Goal: Navigation & Orientation: Find specific page/section

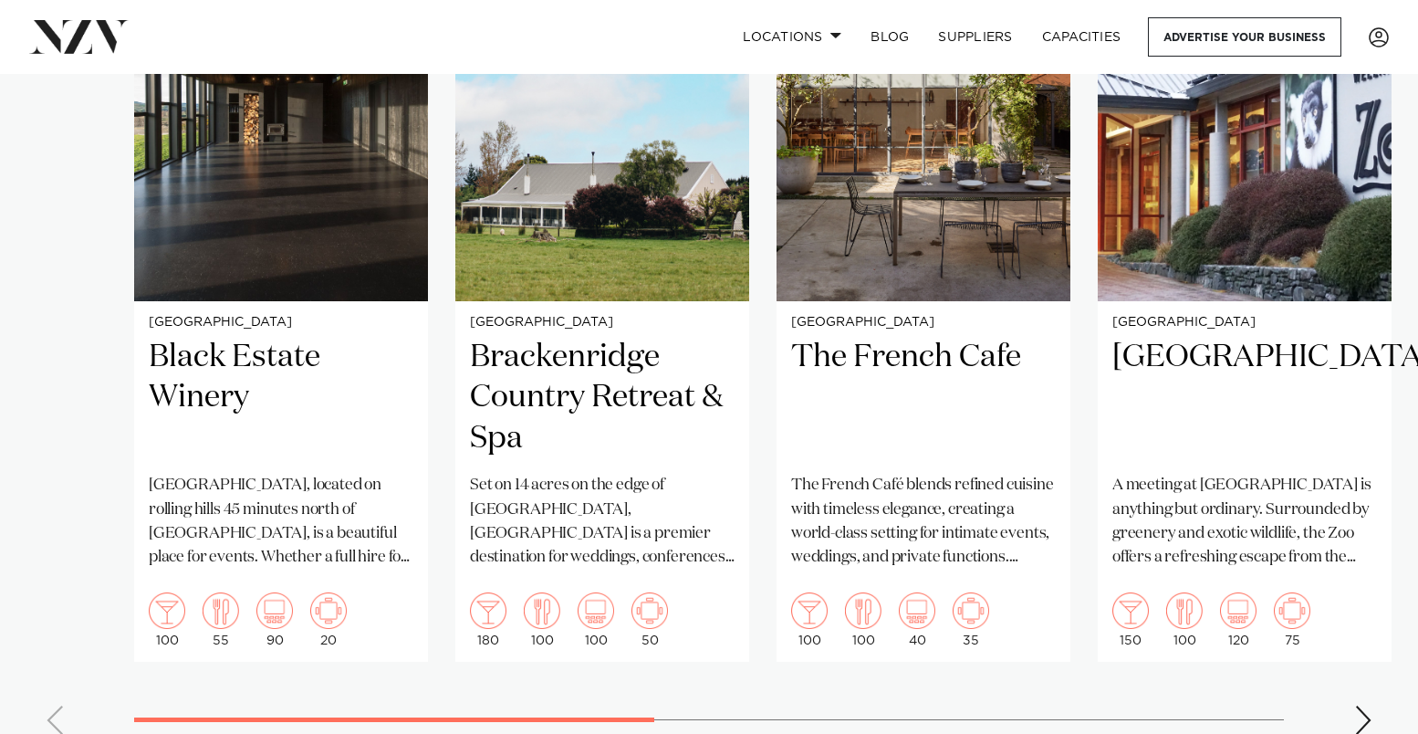
scroll to position [1660, 0]
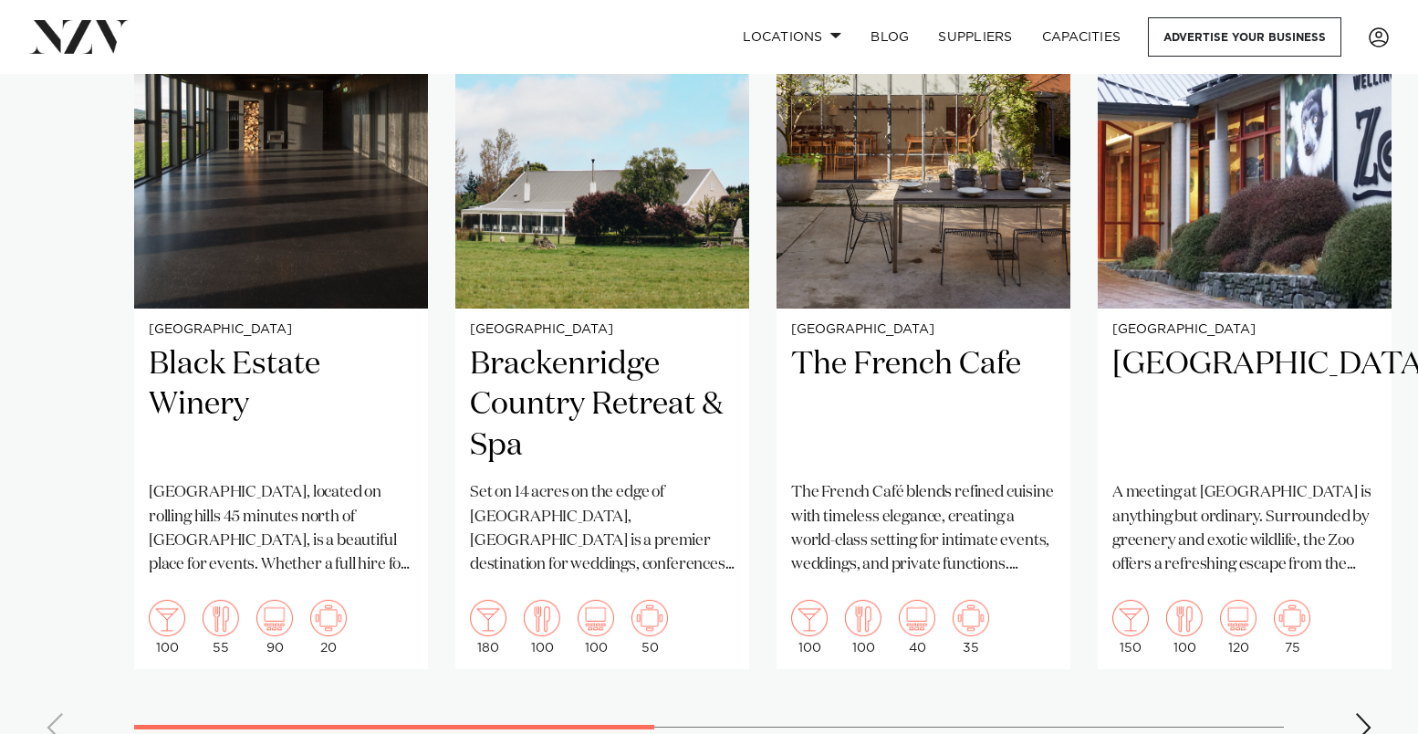
click at [1360, 719] on div "Next slide" at bounding box center [1363, 727] width 18 height 29
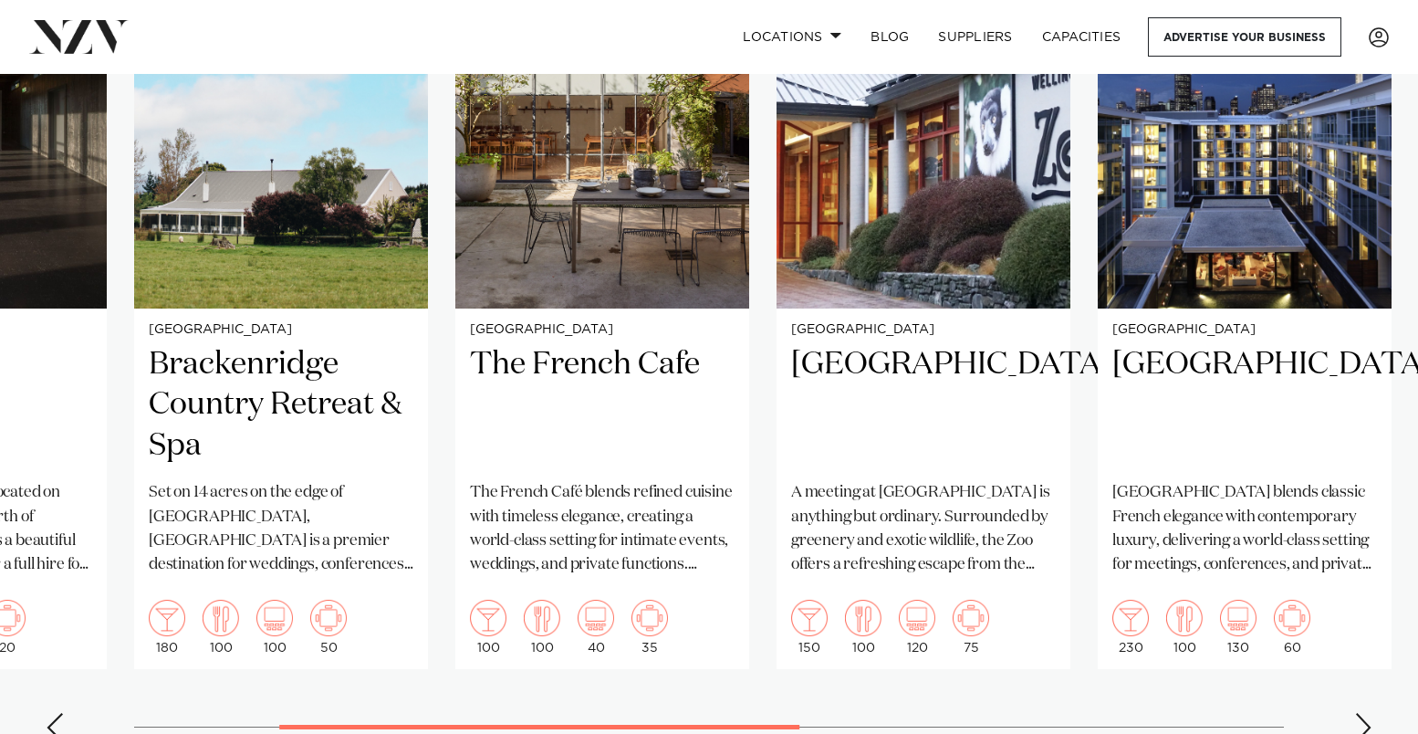
click at [1360, 719] on div "Next slide" at bounding box center [1363, 727] width 18 height 29
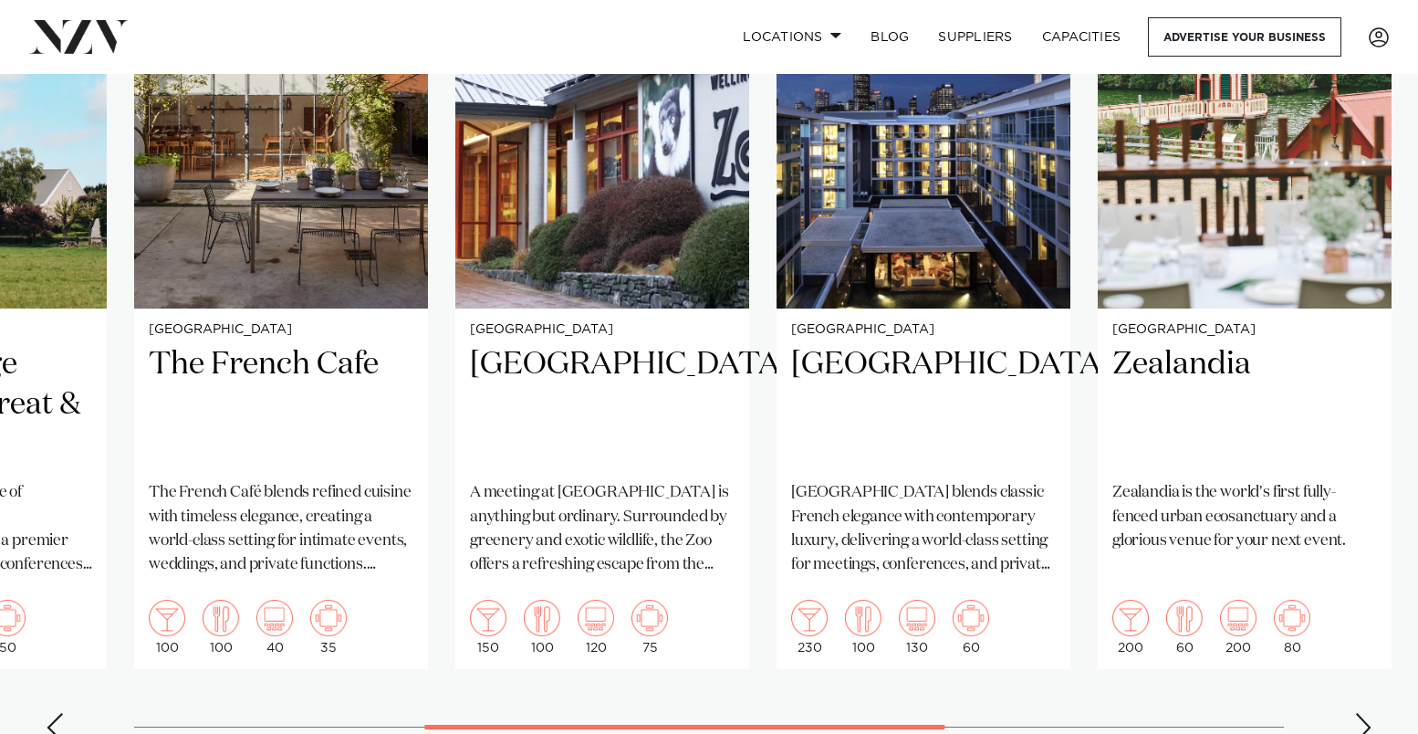
click at [1360, 719] on div "Next slide" at bounding box center [1363, 727] width 18 height 29
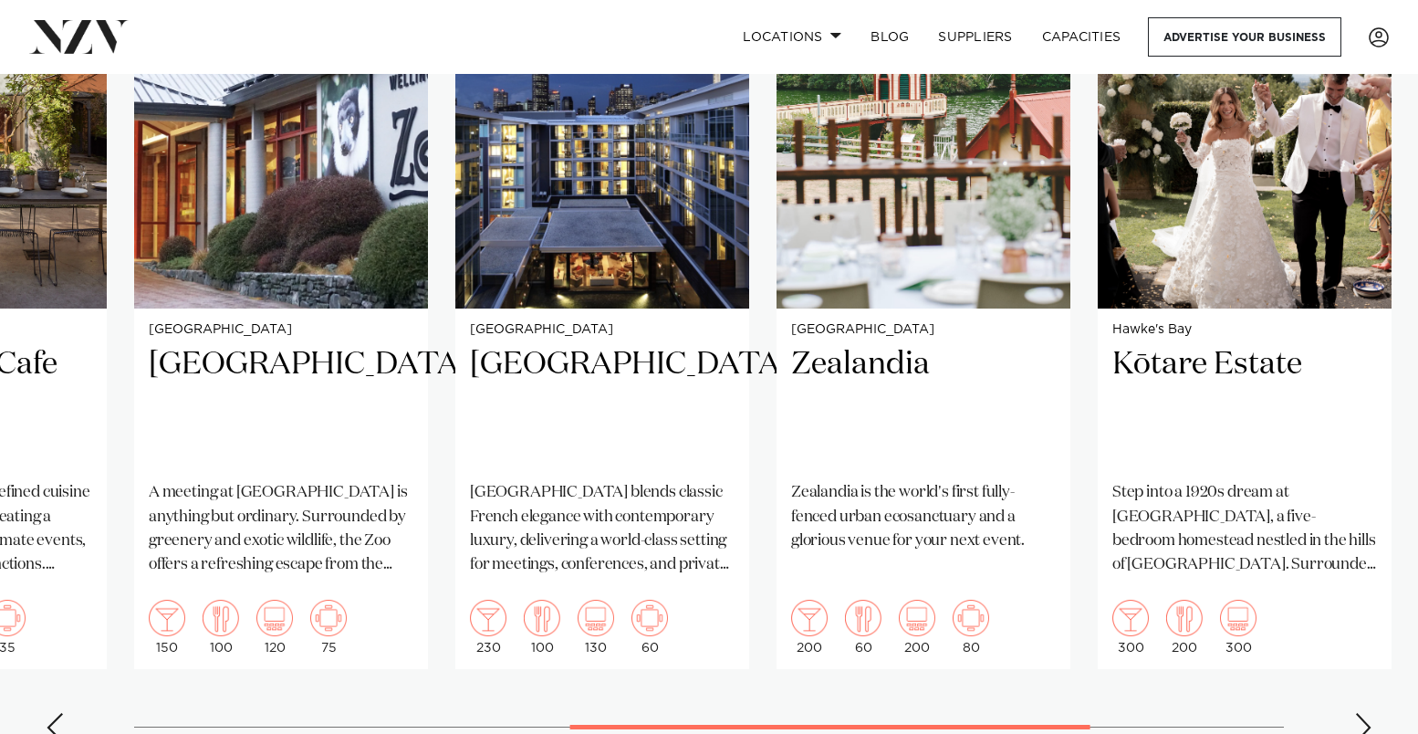
click at [1360, 719] on div "Next slide" at bounding box center [1363, 727] width 18 height 29
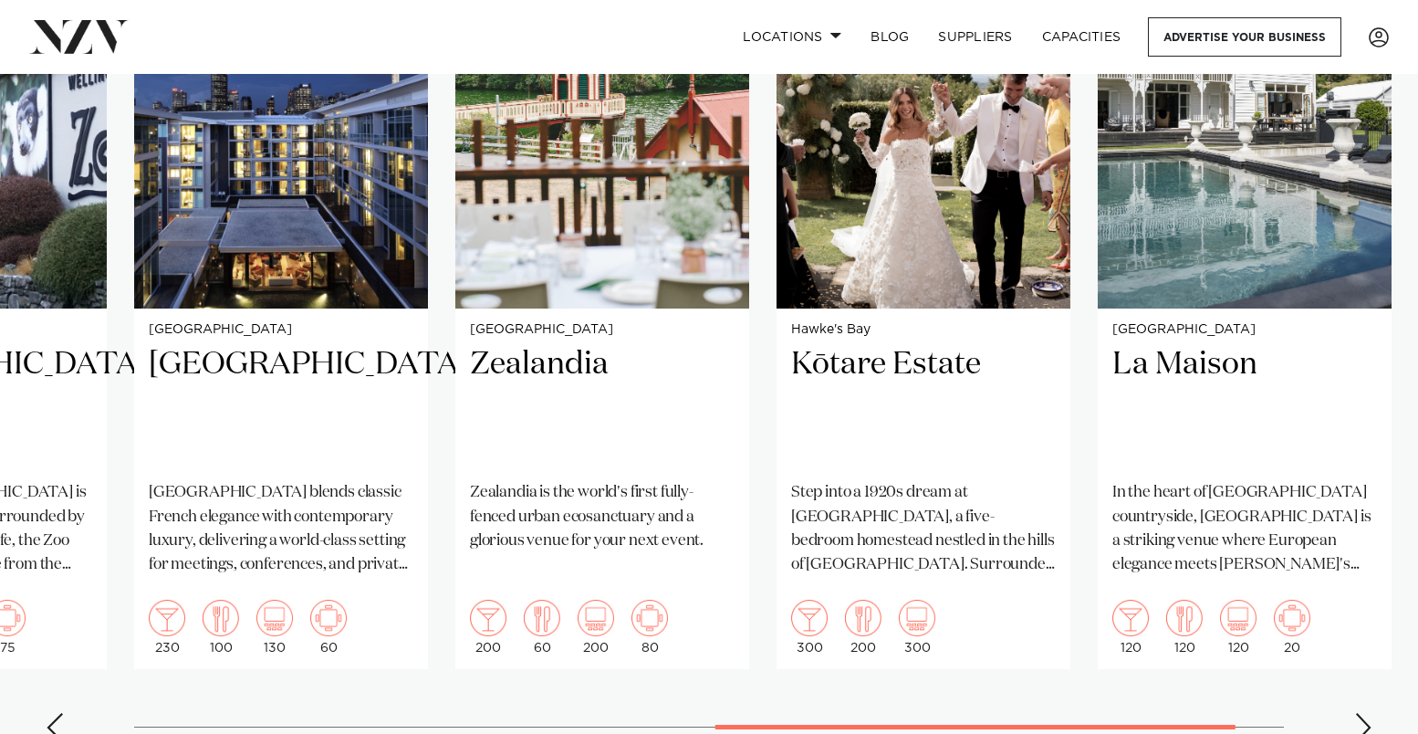
click at [1360, 719] on div "Next slide" at bounding box center [1363, 727] width 18 height 29
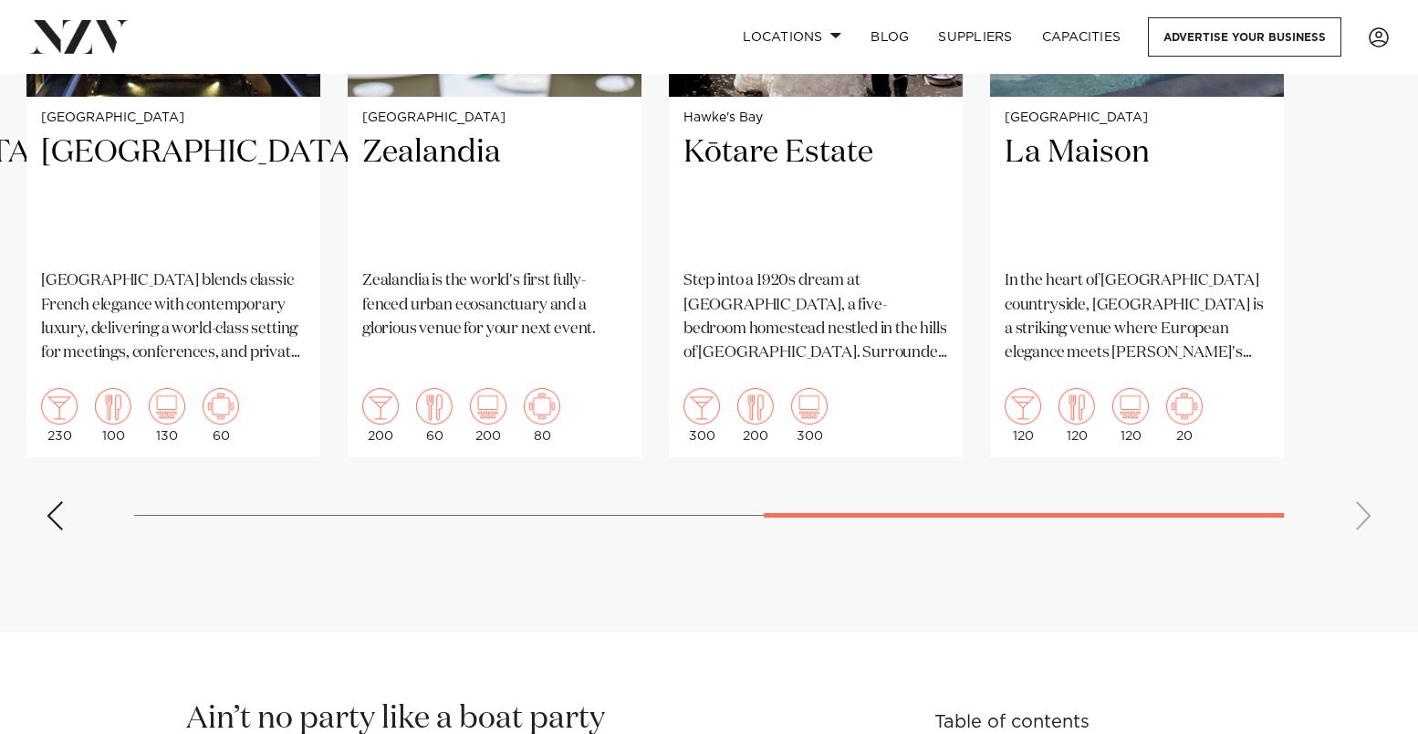
scroll to position [1876, 0]
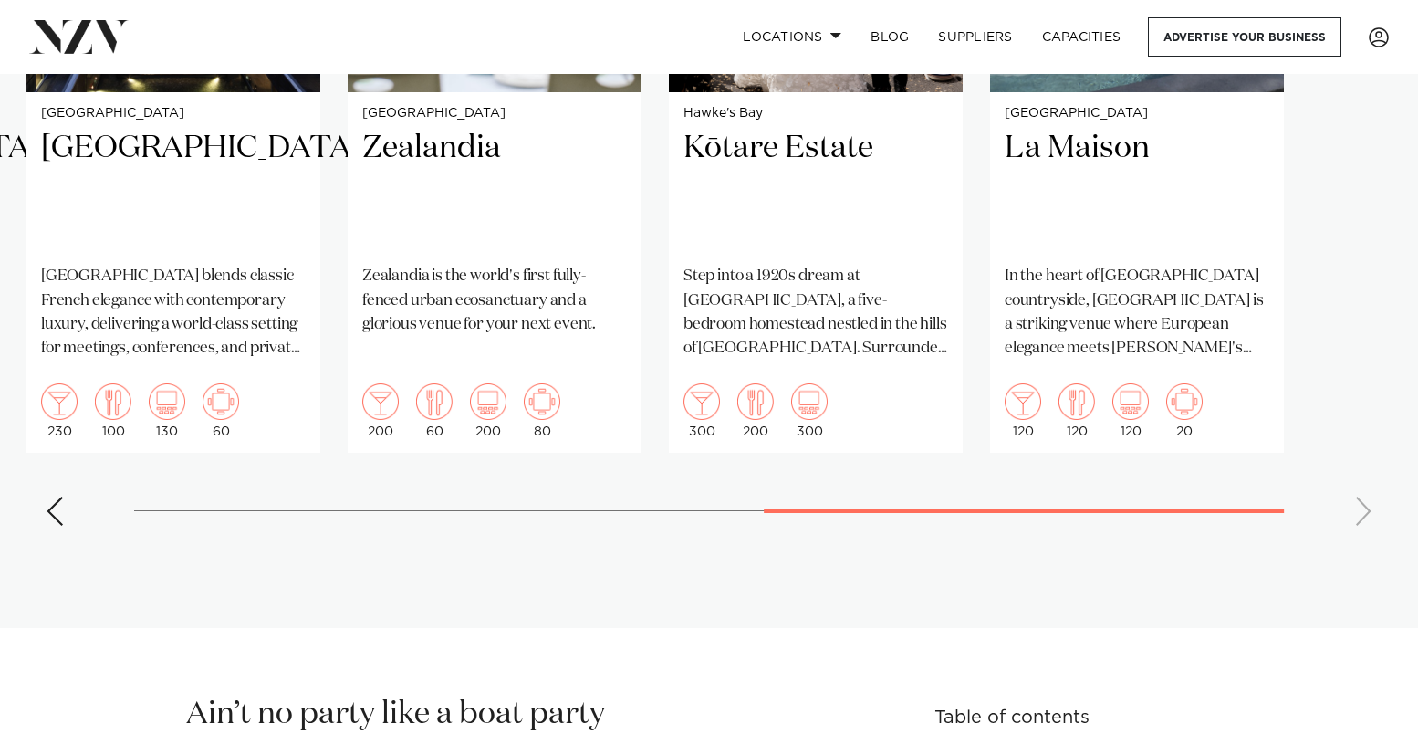
click at [49, 507] on div "Previous slide" at bounding box center [55, 510] width 18 height 29
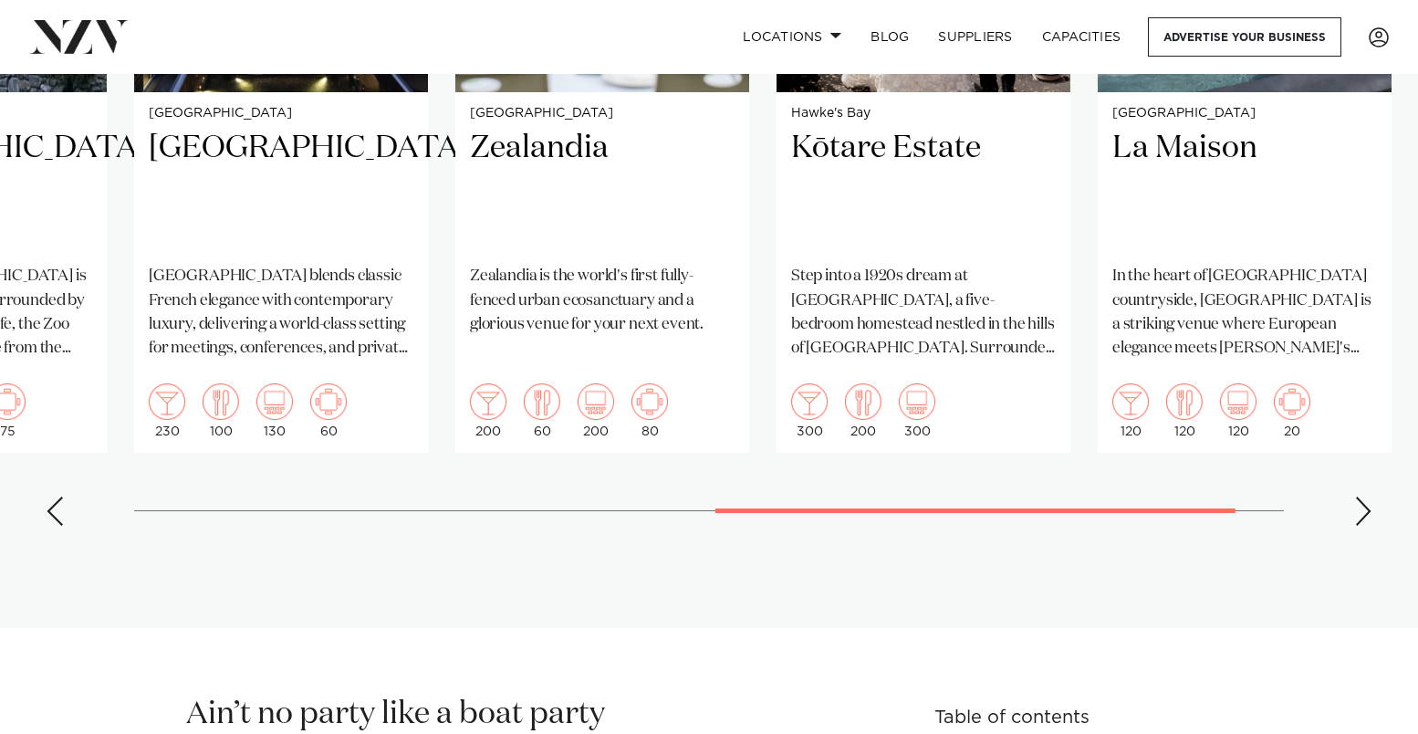
click at [49, 506] on div "Previous slide" at bounding box center [55, 510] width 18 height 29
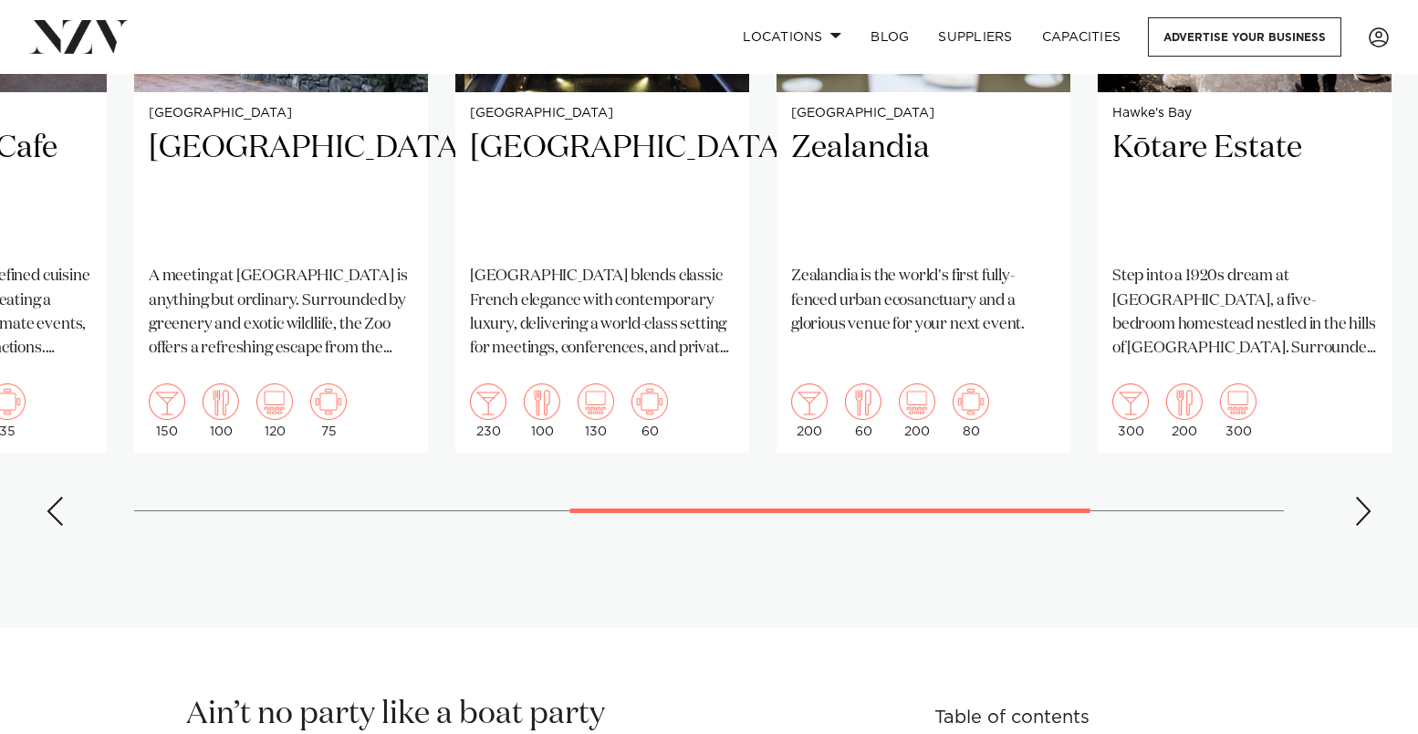
click at [49, 507] on div "Previous slide" at bounding box center [55, 510] width 18 height 29
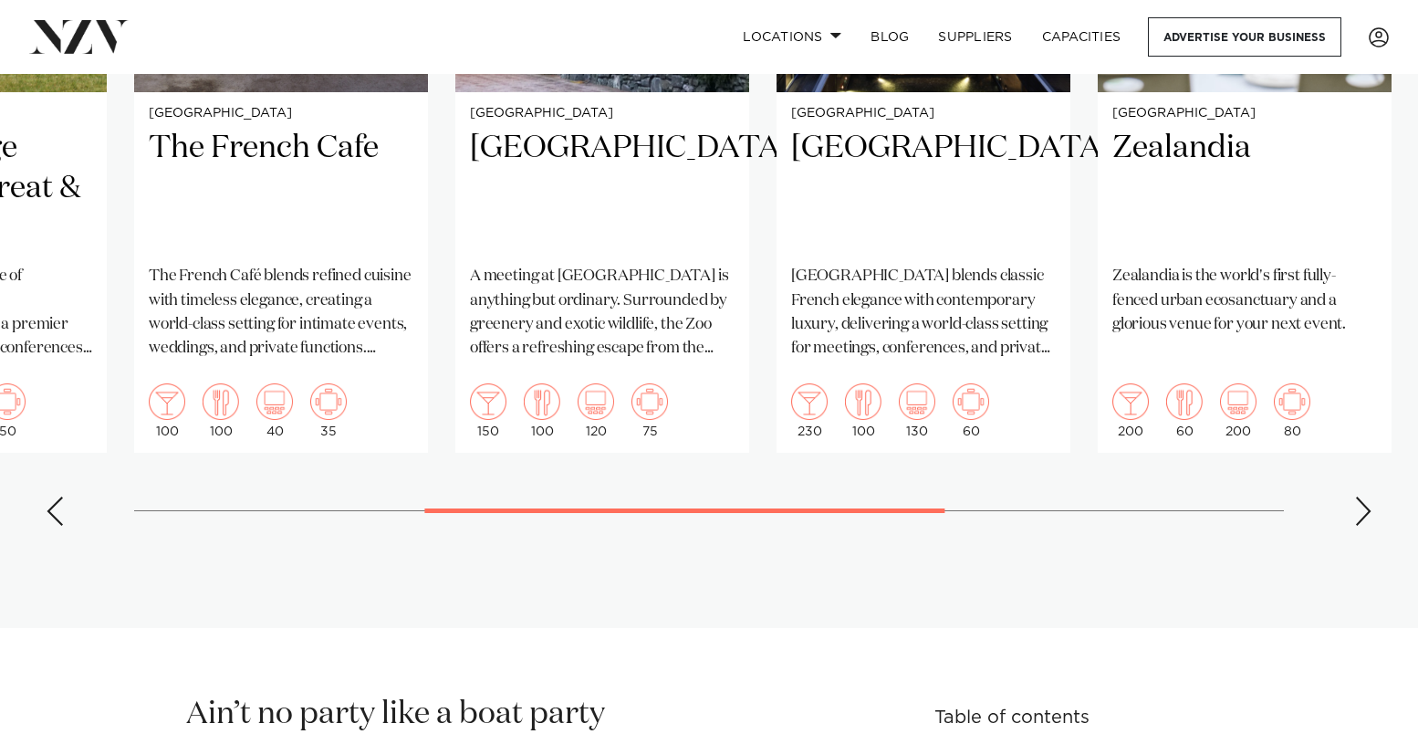
click at [49, 507] on div "Previous slide" at bounding box center [55, 510] width 18 height 29
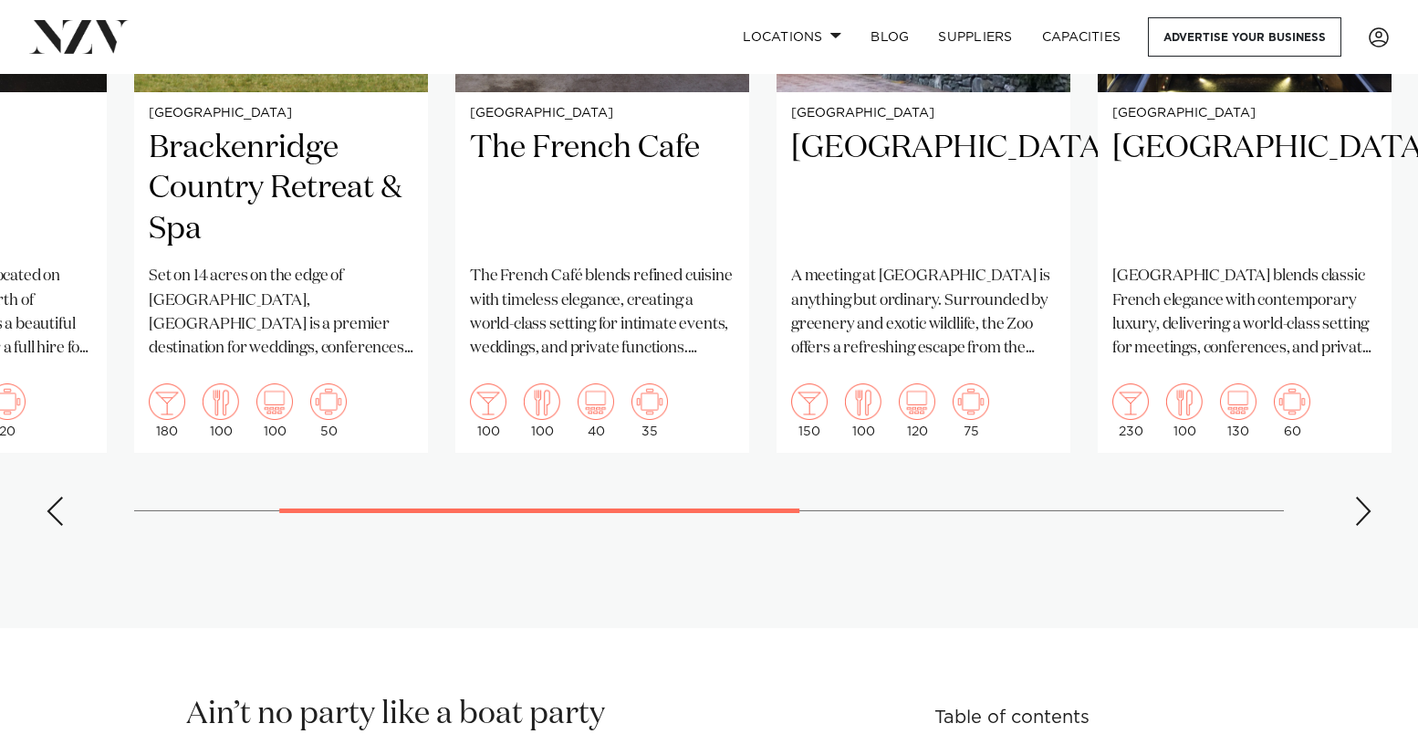
click at [49, 507] on div "Previous slide" at bounding box center [55, 510] width 18 height 29
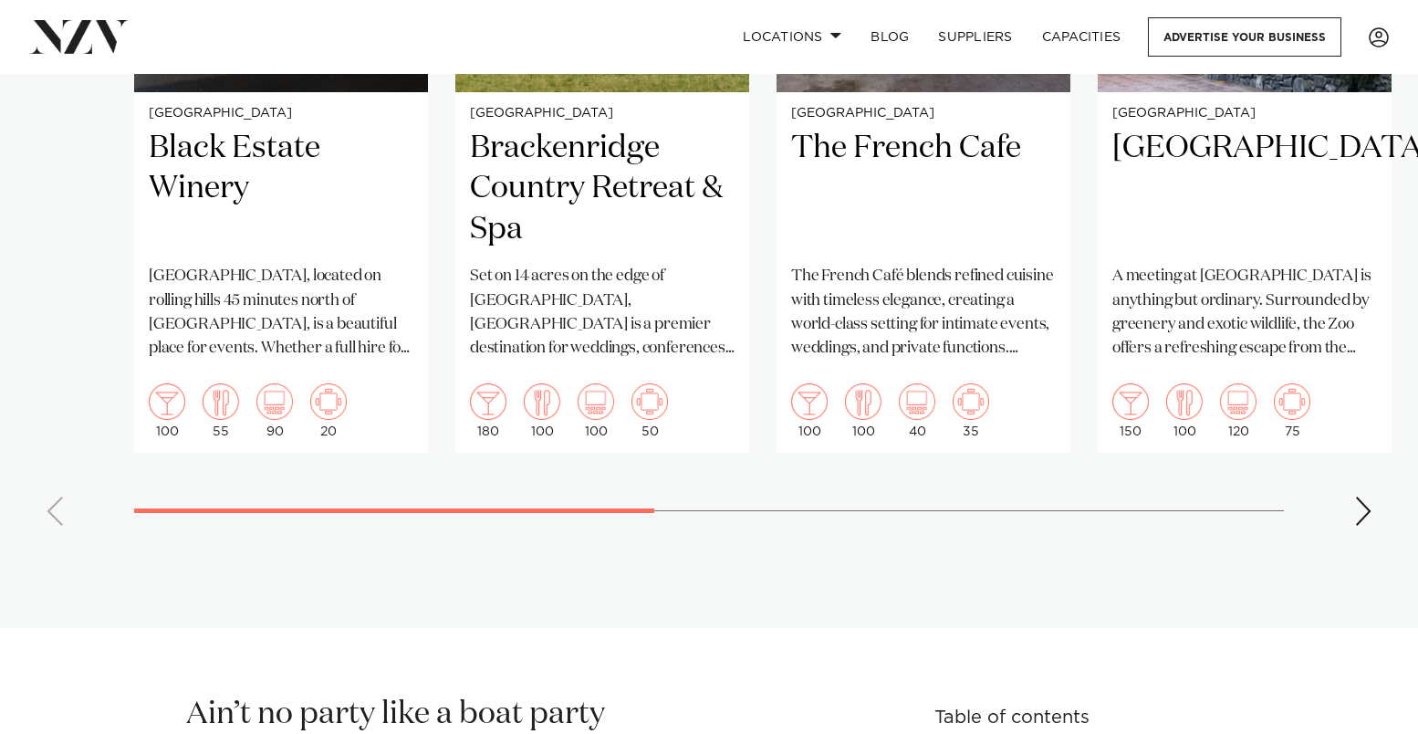
click at [49, 506] on swiper-container "Christchurch Black Estate Winery [GEOGRAPHIC_DATA], located on rolling hills 45…" at bounding box center [709, 119] width 1418 height 842
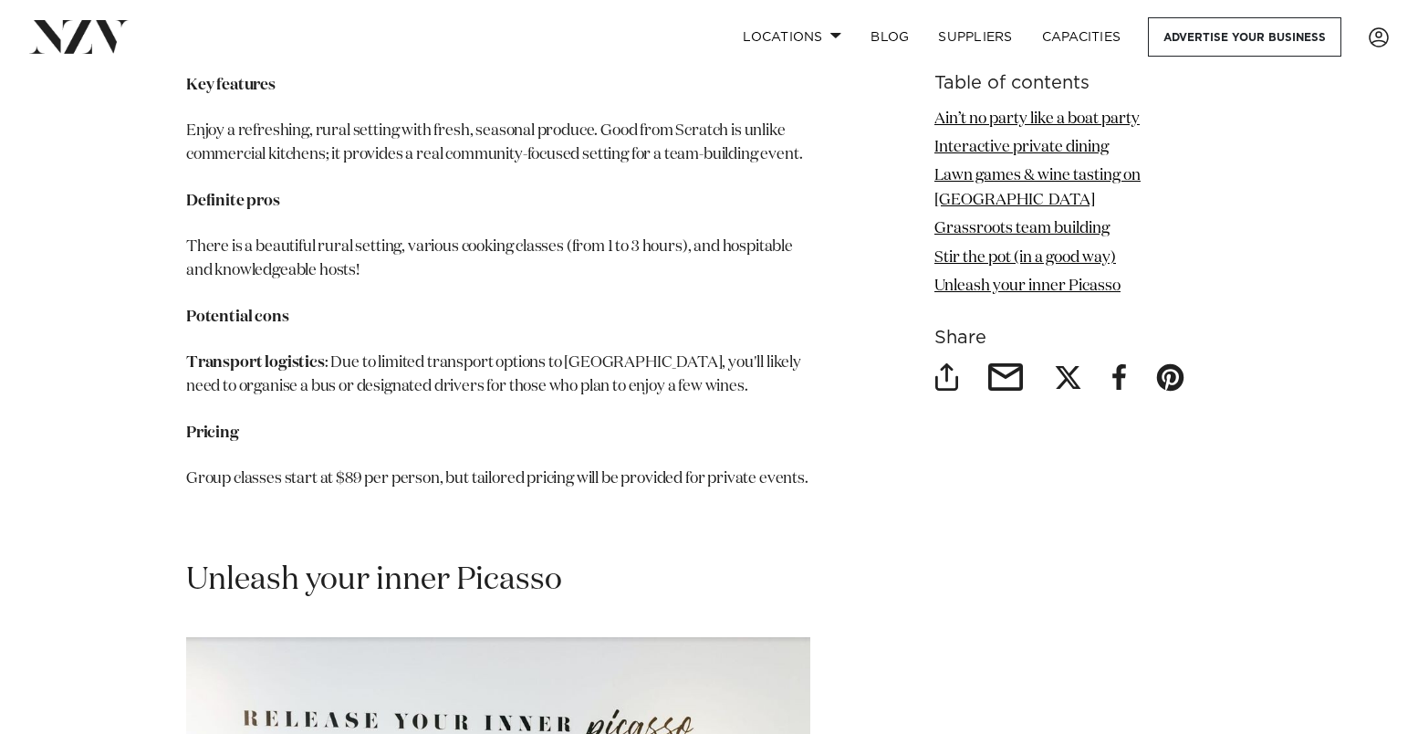
scroll to position [8089, 0]
